Goal: Task Accomplishment & Management: Manage account settings

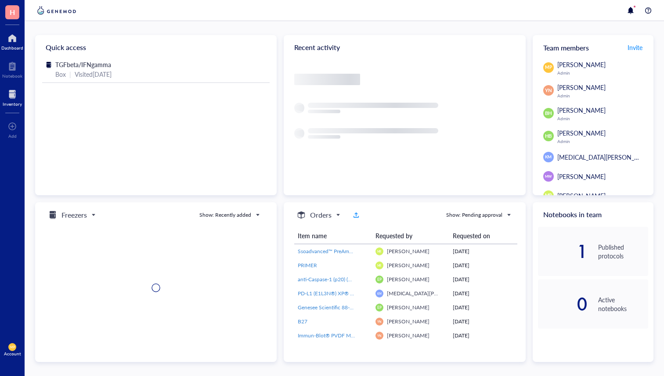
click at [14, 93] on div at bounding box center [12, 94] width 19 height 14
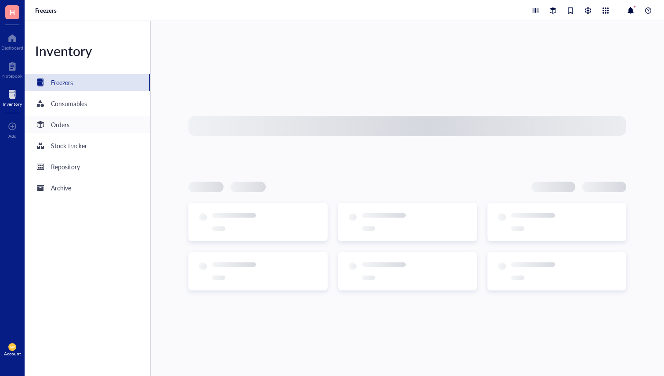
click at [78, 124] on div "Orders" at bounding box center [88, 125] width 126 height 18
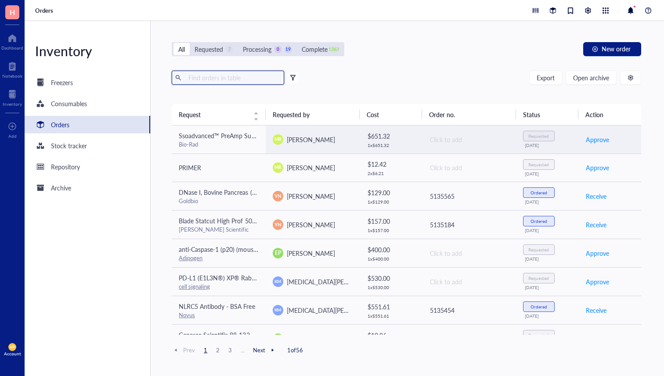
click at [218, 79] on input "text" at bounding box center [233, 77] width 96 height 13
click at [72, 83] on div "Freezers" at bounding box center [62, 83] width 22 height 10
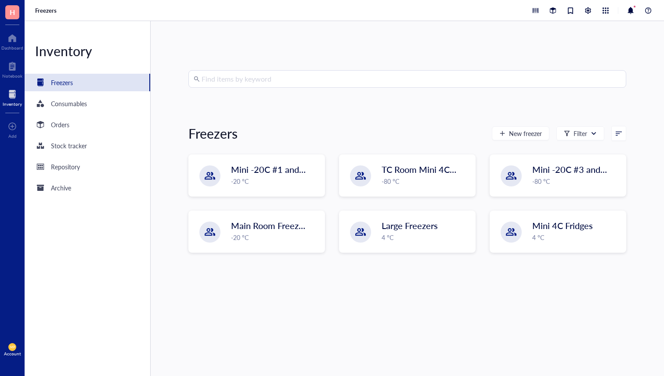
click at [230, 75] on input "search" at bounding box center [410, 79] width 419 height 17
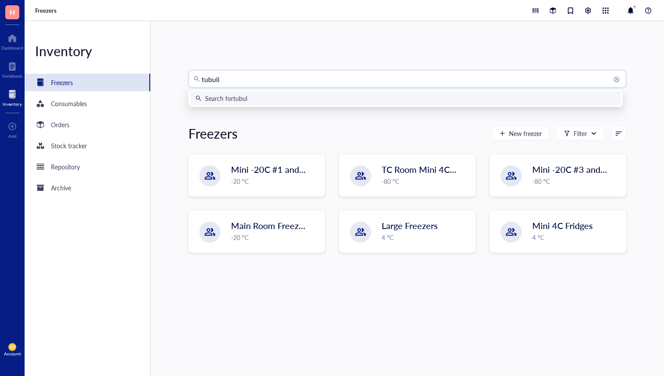
type input "tubulin"
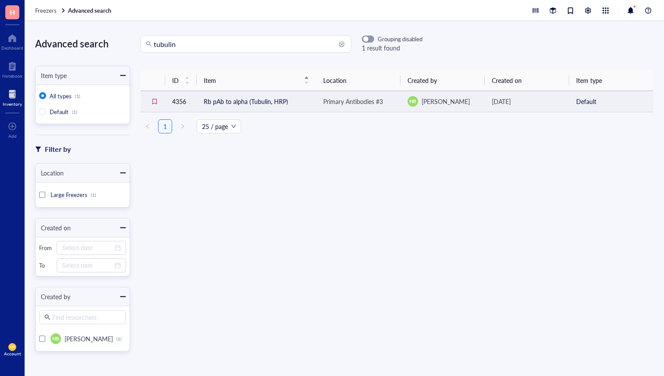
click at [286, 105] on td "Rb pAb to alpha (Tubulin, HRP)" at bounding box center [256, 101] width 119 height 21
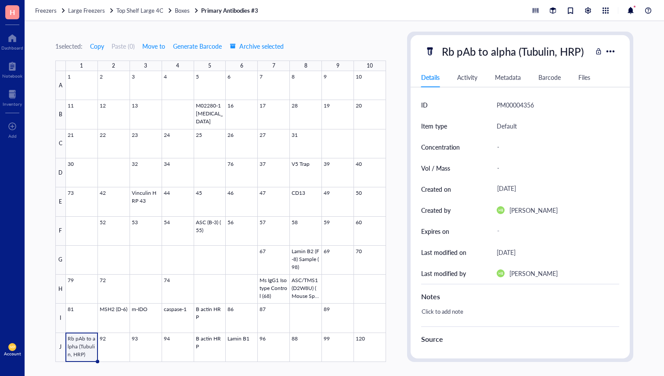
click at [79, 343] on div at bounding box center [226, 216] width 320 height 291
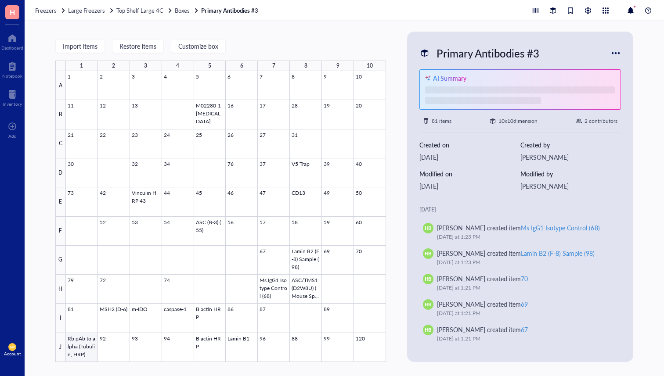
click at [79, 343] on div at bounding box center [226, 216] width 320 height 291
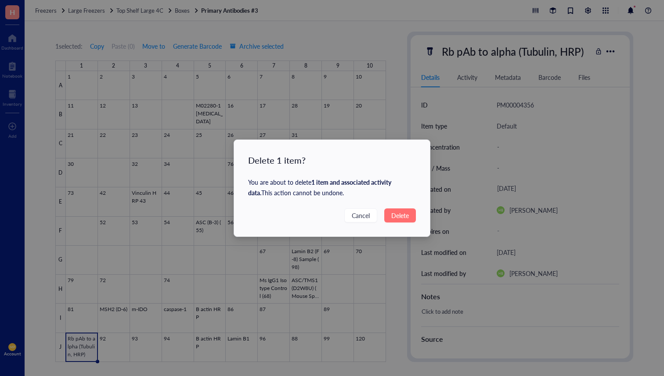
click at [398, 218] on span "Delete" at bounding box center [400, 216] width 18 height 10
